Goal: Task Accomplishment & Management: Manage account settings

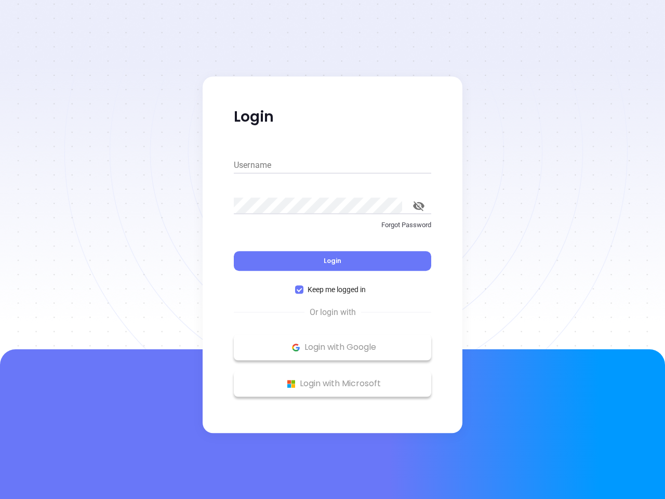
click at [332, 249] on div "Login" at bounding box center [332, 254] width 197 height 32
click at [332, 165] on input "Username" at bounding box center [332, 165] width 197 height 17
click at [419, 206] on icon "toggle password visibility" at bounding box center [418, 206] width 11 height 10
click at [332, 261] on span "Login" at bounding box center [333, 260] width 18 height 9
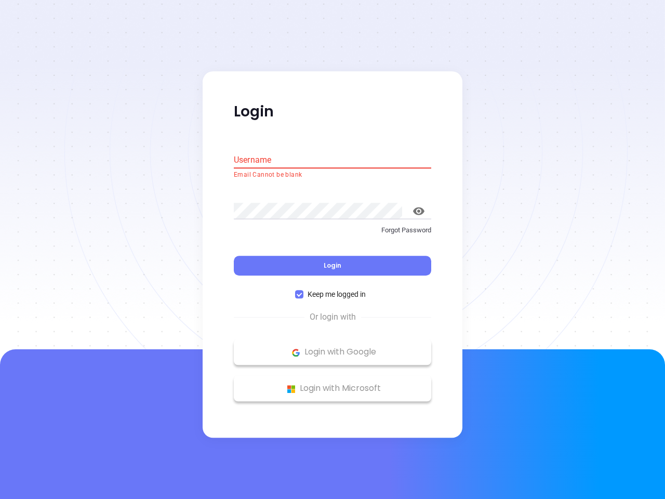
click at [332, 289] on span "Keep me logged in" at bounding box center [336, 294] width 66 height 11
click at [303, 290] on input "Keep me logged in" at bounding box center [299, 294] width 8 height 8
checkbox input "false"
click at [332, 347] on p "Login with Google" at bounding box center [332, 352] width 187 height 16
click at [332, 383] on p "Login with Microsoft" at bounding box center [332, 389] width 187 height 16
